Goal: Task Accomplishment & Management: Manage account settings

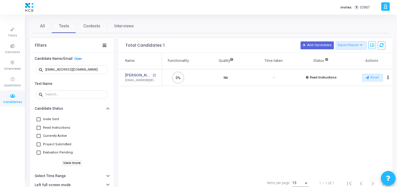
scroll to position [12, 15]
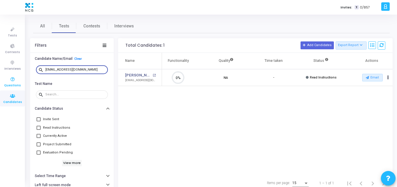
drag, startPoint x: 91, startPoint y: 68, endPoint x: 17, endPoint y: 78, distance: 74.8
click at [17, 78] on div "Tests Contests Interviews Questions Candidates Invites: T 0/857 K Kajal Setting…" at bounding box center [198, 93] width 397 height 187
paste input "rajputrahul555"
type input "[EMAIL_ADDRESS][DOMAIN_NAME]"
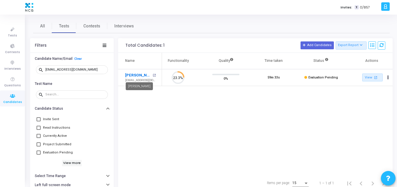
click at [138, 77] on link "[PERSON_NAME]" at bounding box center [138, 75] width 26 height 6
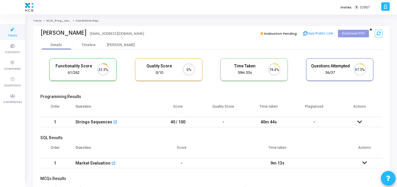
scroll to position [3, 3]
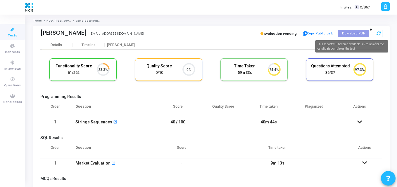
click at [369, 30] on icon at bounding box center [370, 30] width 2 height 2
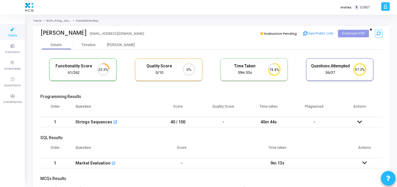
click at [214, 53] on div "Functionality Score 61/262 23.3% Quality Score 0/10 0% Time Taken calculated on…" at bounding box center [211, 162] width 342 height 224
click at [166, 83] on div "Functionality Score 61/262 23.3% Quality Score 0/10 0% Time Taken calculated on…" at bounding box center [211, 72] width 342 height 34
click at [117, 109] on th "Question" at bounding box center [113, 109] width 86 height 16
